Goal: Navigation & Orientation: Find specific page/section

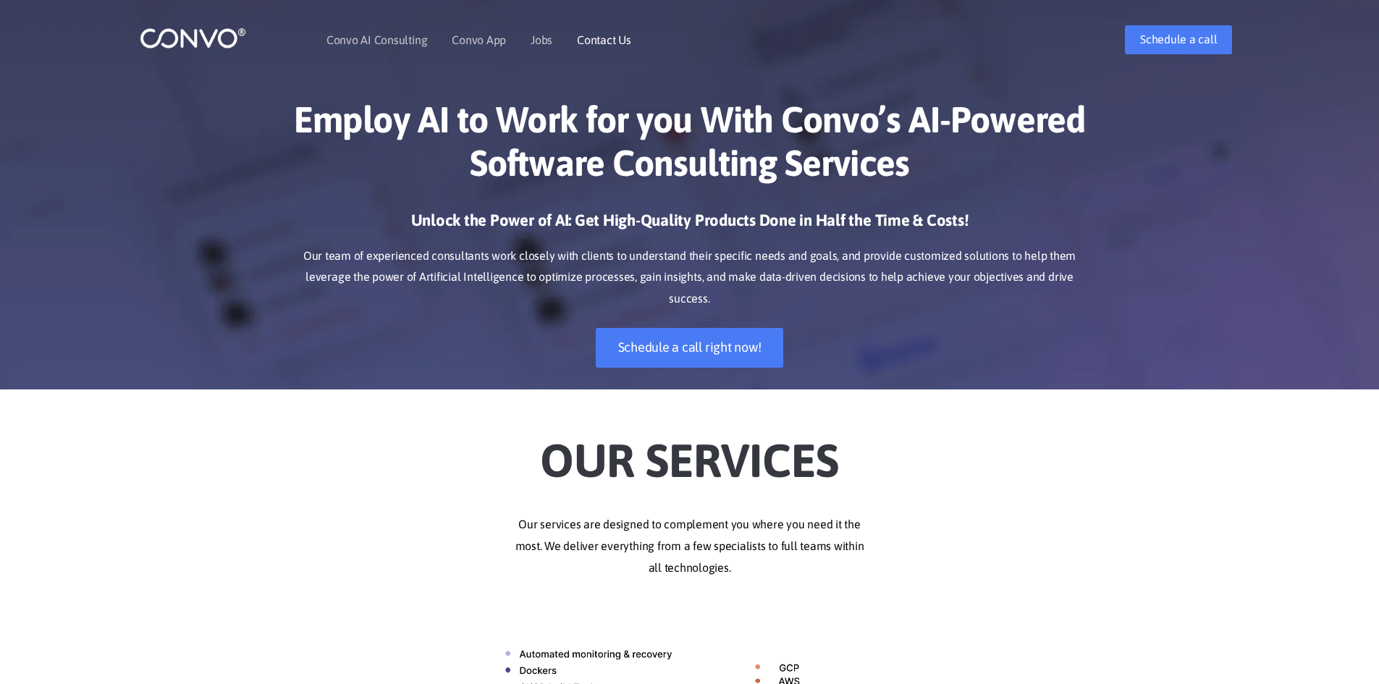
click at [611, 48] on li "Contact Us" at bounding box center [604, 40] width 54 height 62
click at [607, 41] on link "Contact Us" at bounding box center [604, 40] width 54 height 12
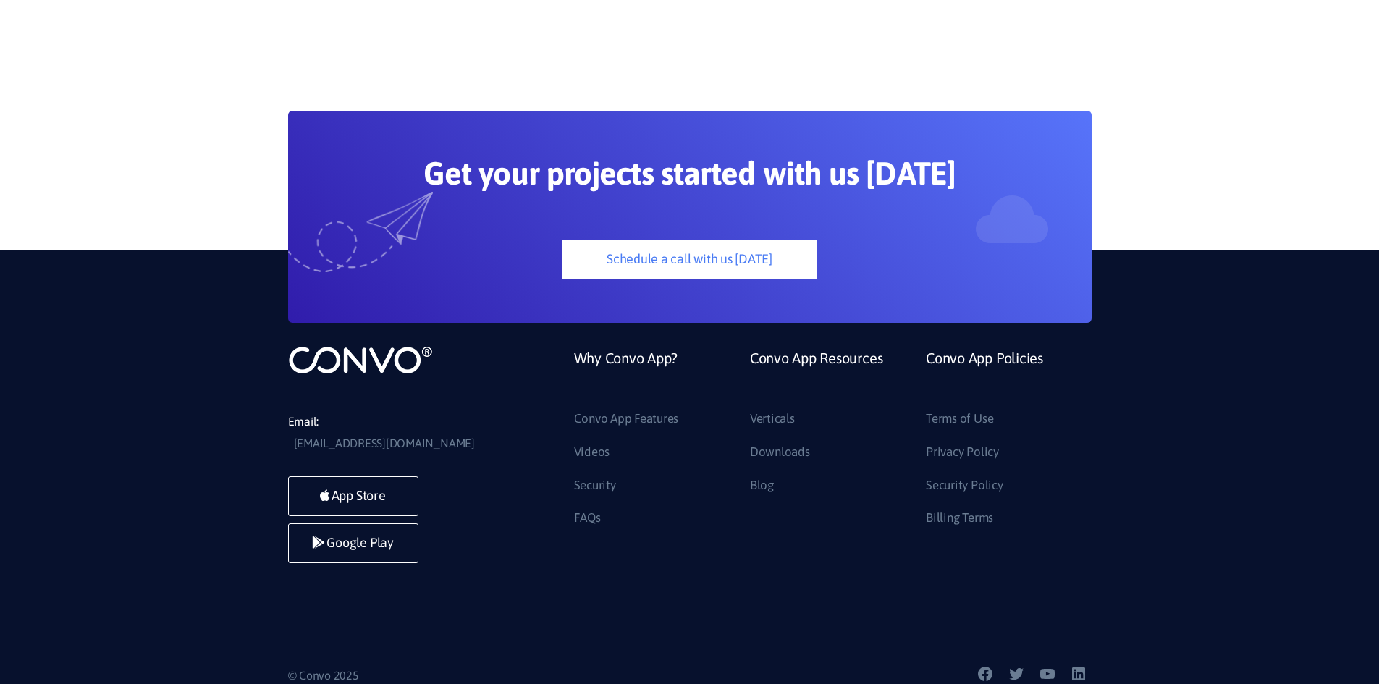
scroll to position [1400, 0]
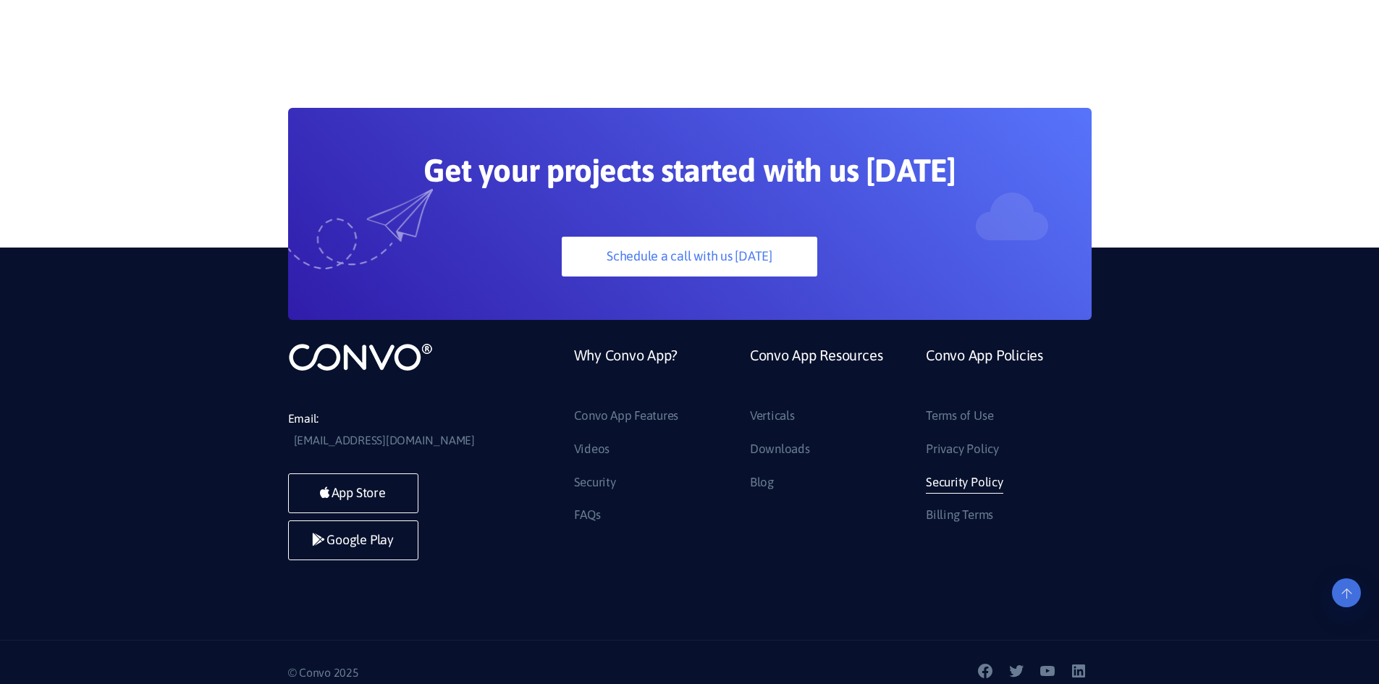
click at [945, 487] on link "Security Policy" at bounding box center [964, 482] width 77 height 23
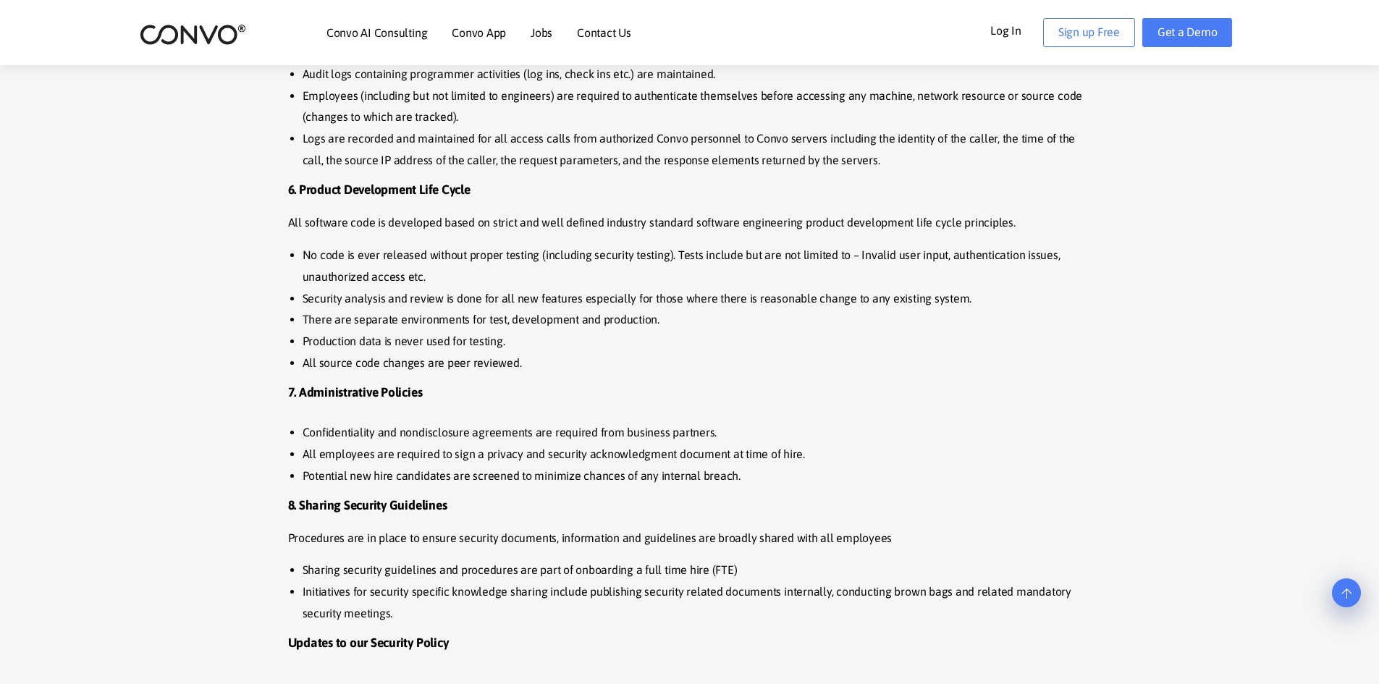
scroll to position [2245, 0]
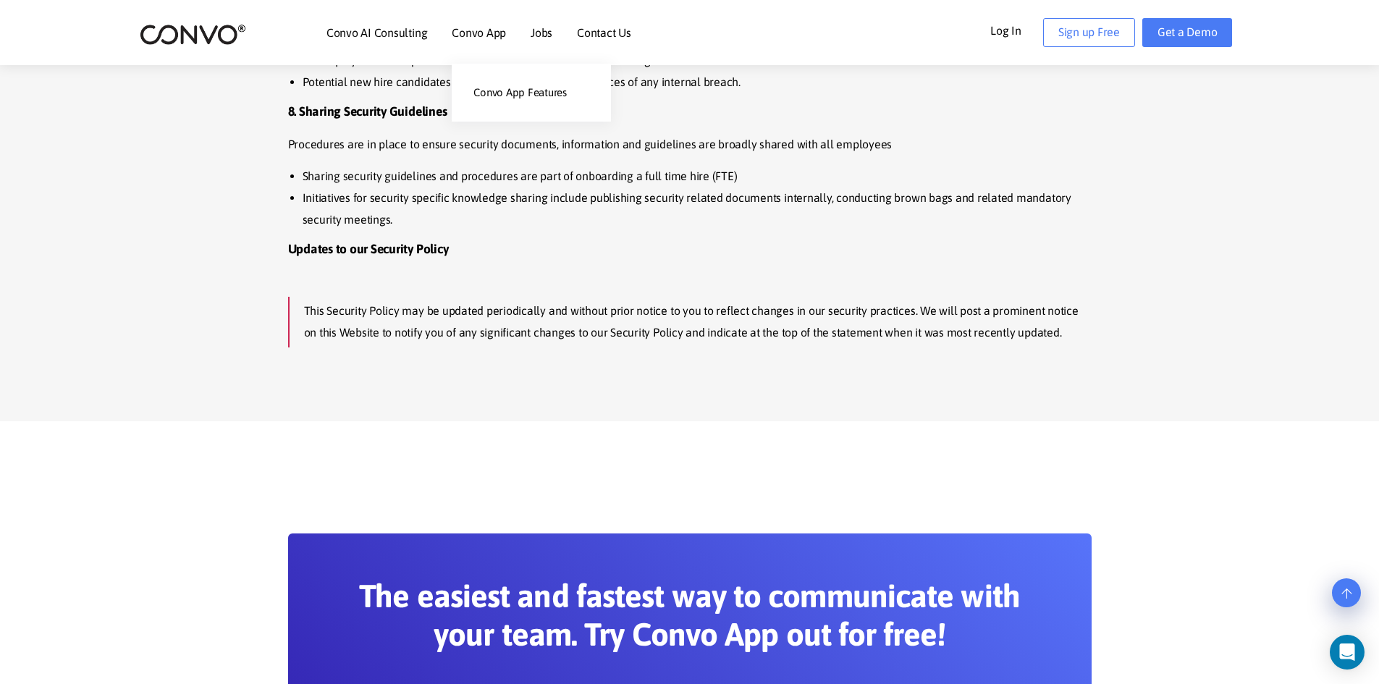
click at [478, 36] on link "Convo App" at bounding box center [479, 33] width 54 height 12
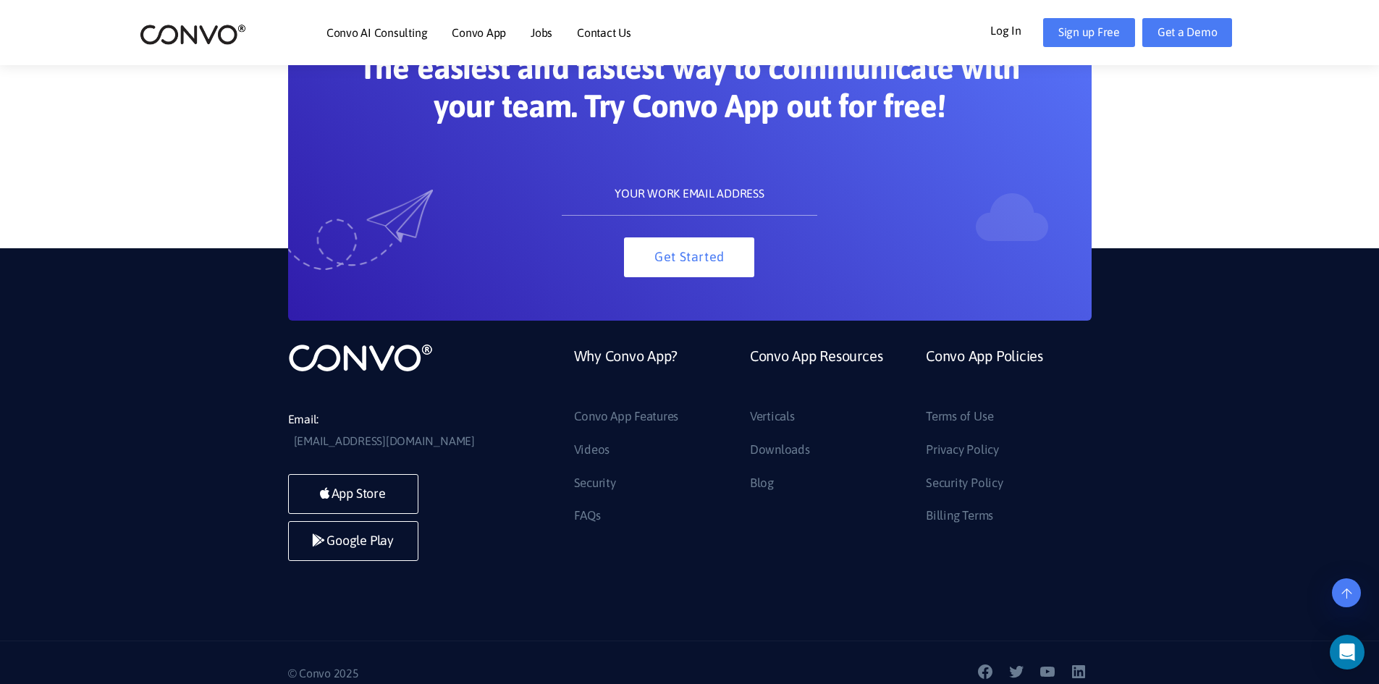
scroll to position [3184, 0]
